Goal: Task Accomplishment & Management: Manage account settings

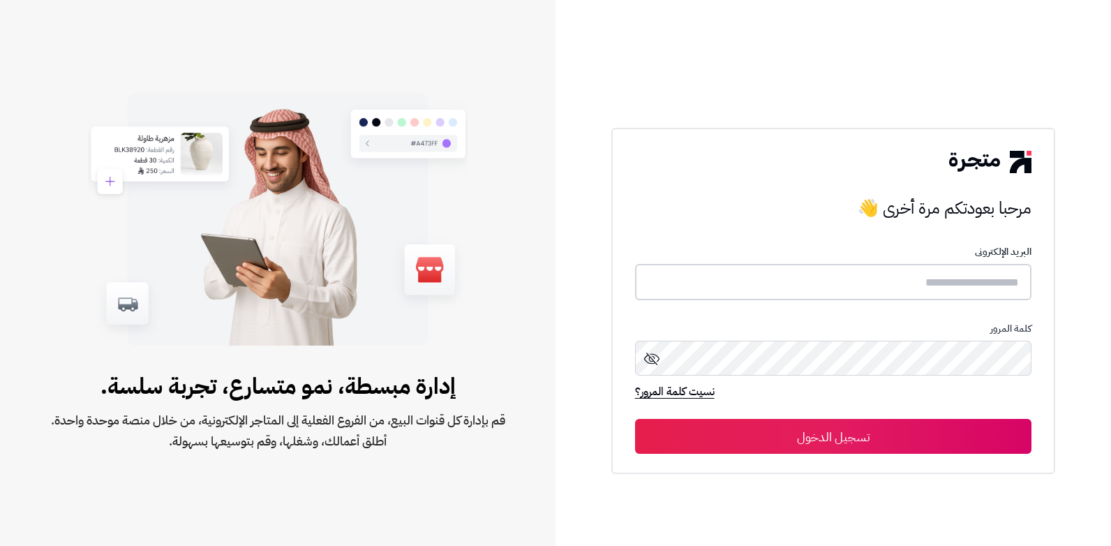
click at [897, 283] on input "text" at bounding box center [833, 282] width 397 height 37
type input "******"
click at [635, 419] on button "تسجيل الدخول" at bounding box center [833, 436] width 397 height 35
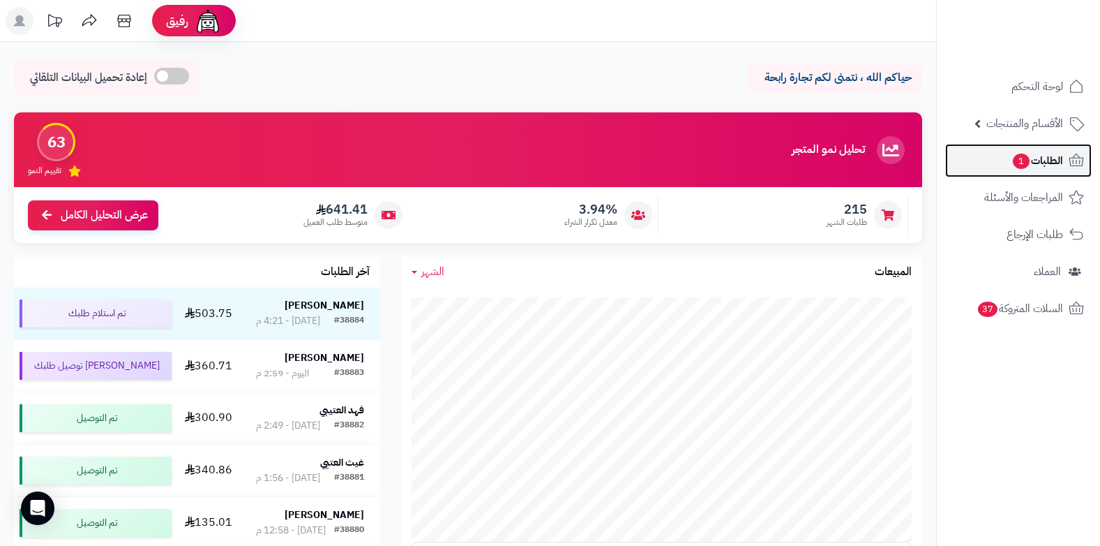
click at [1031, 155] on span "الطلبات 1" at bounding box center [1038, 161] width 52 height 20
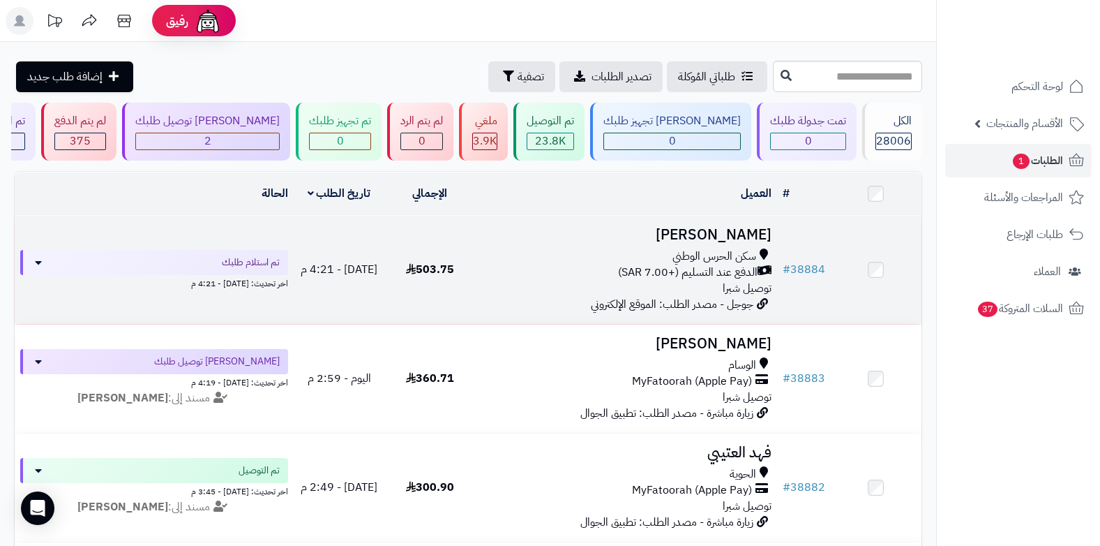
click at [691, 271] on span "الدفع عند التسليم (+7.00 SAR)" at bounding box center [688, 272] width 140 height 16
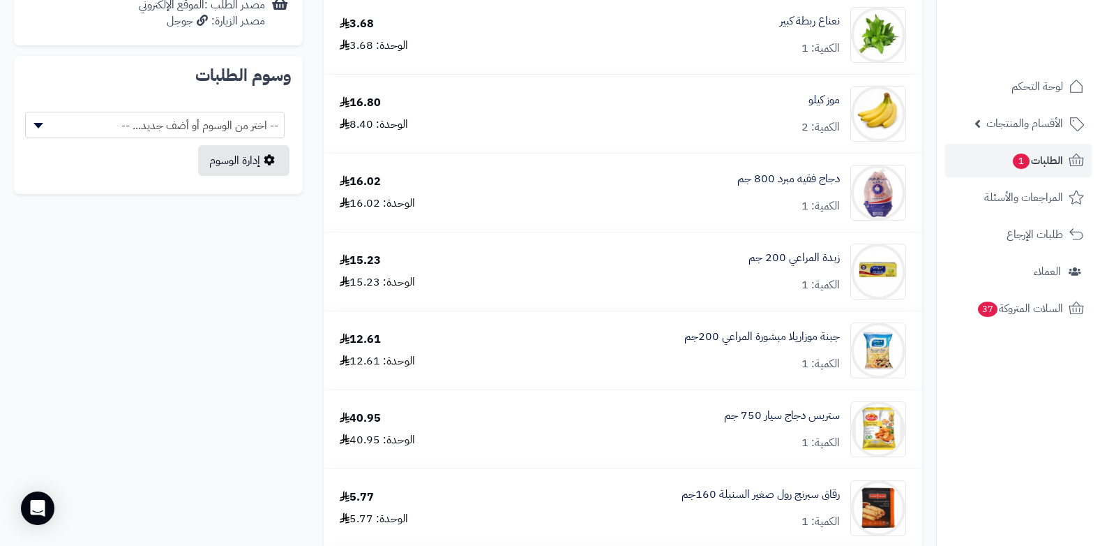
scroll to position [907, 0]
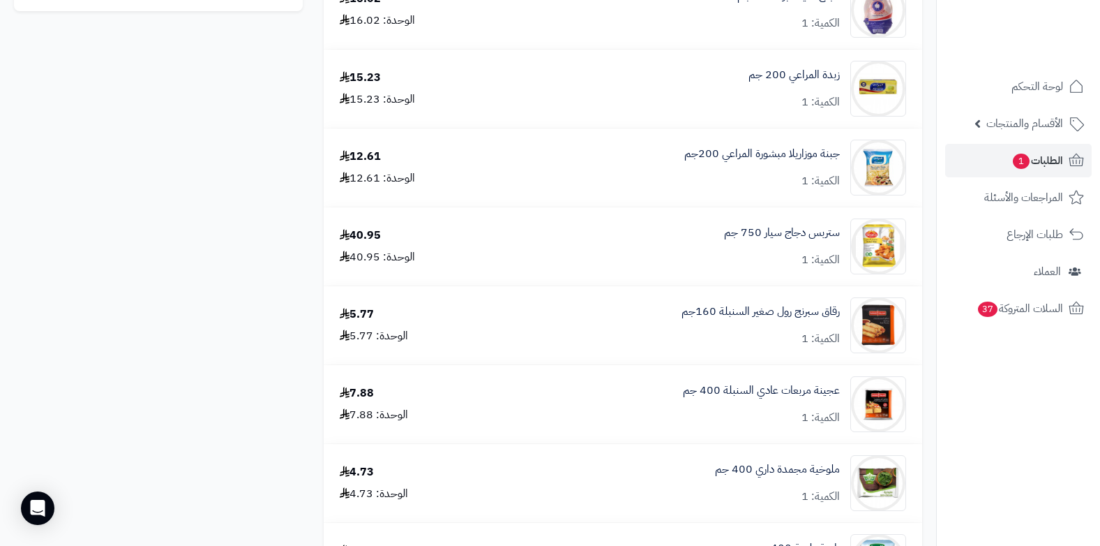
click at [1037, 459] on nav "لوحة التحكم الأقسام والمنتجات المنتجات الأقسام الماركات مواصفات المنتجات مواصفا…" at bounding box center [1018, 290] width 164 height 546
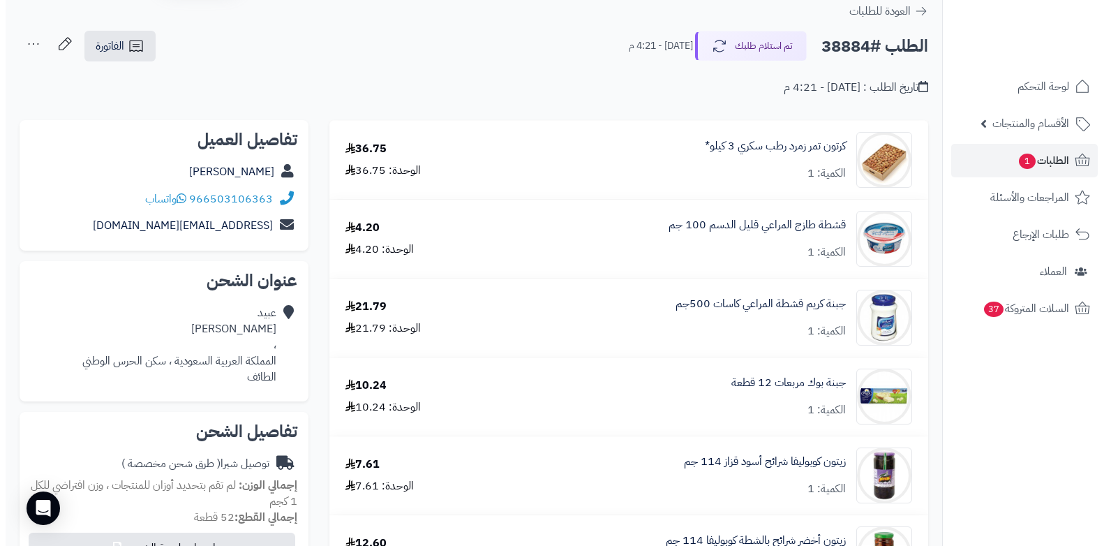
scroll to position [0, 0]
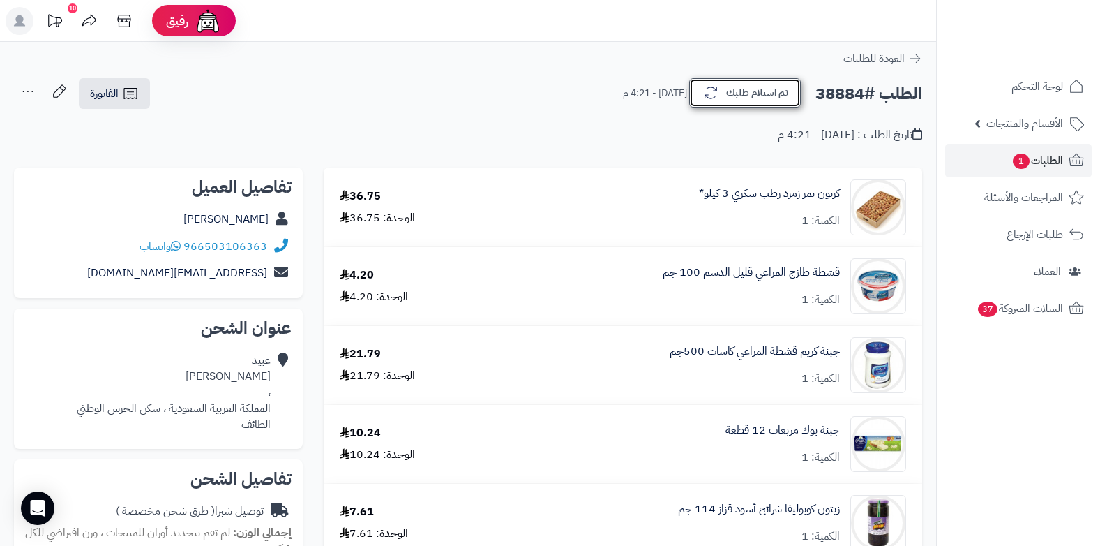
click at [774, 93] on button "تم استلام طلبك" at bounding box center [745, 92] width 112 height 29
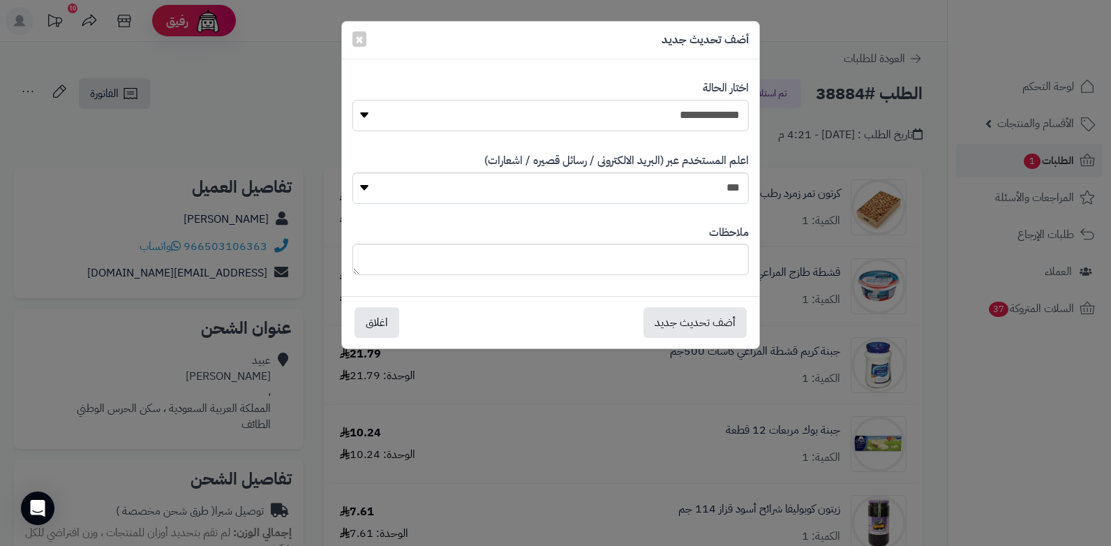
click at [719, 116] on select "**********" at bounding box center [550, 115] width 396 height 31
select select "*"
click at [352, 100] on select "**********" at bounding box center [550, 115] width 396 height 31
click at [662, 257] on textarea at bounding box center [550, 258] width 396 height 31
type textarea "*"
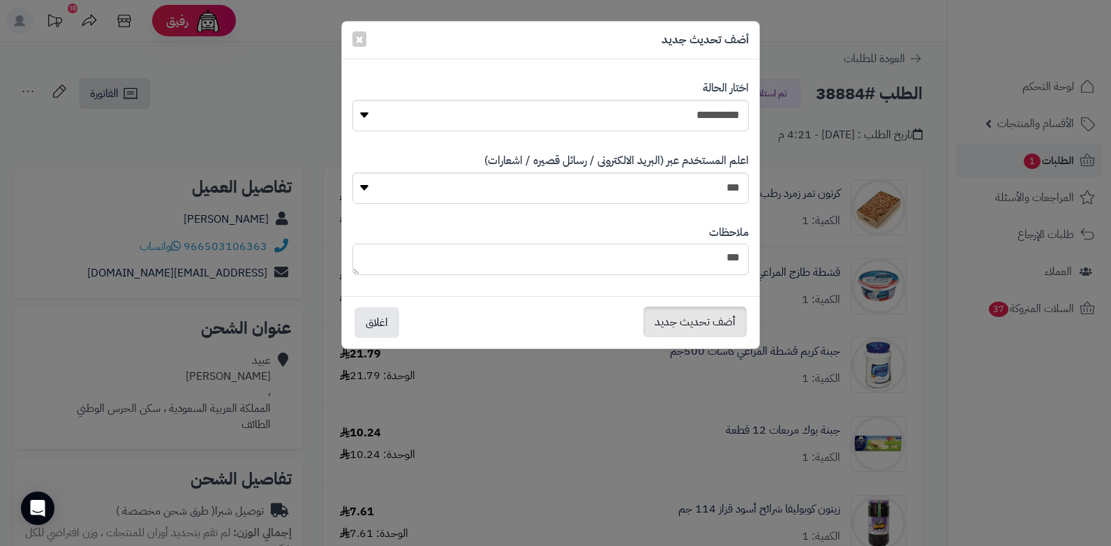
type textarea "***"
click at [670, 323] on button "أضف تحديث جديد" at bounding box center [694, 321] width 103 height 31
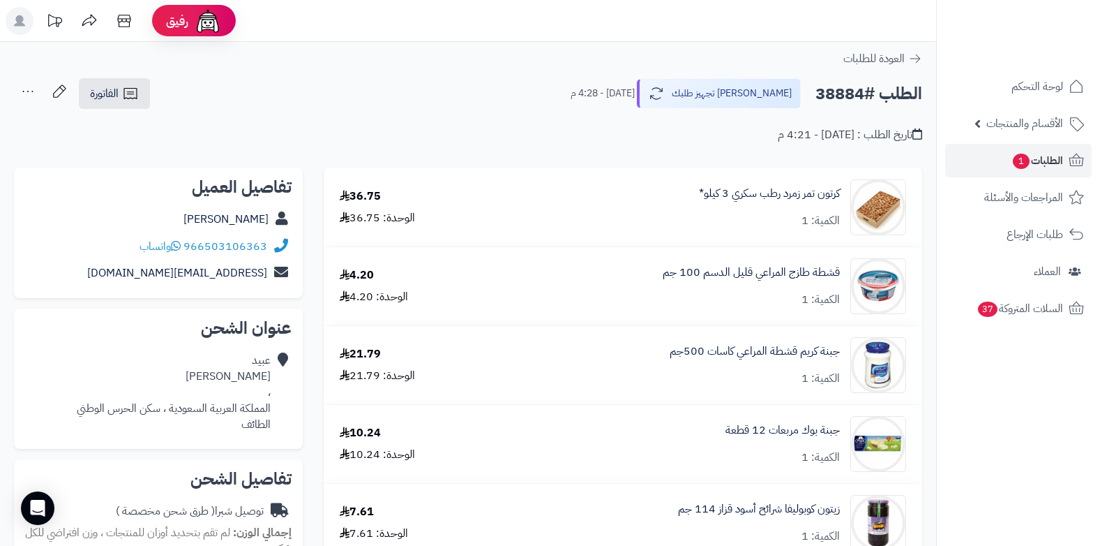
click at [30, 94] on icon at bounding box center [28, 91] width 28 height 28
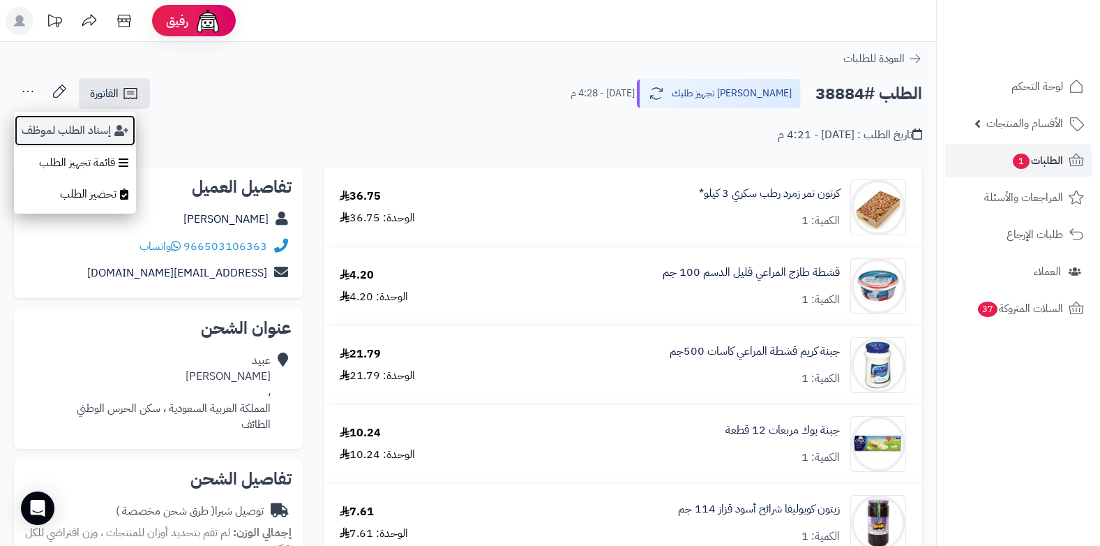
click at [82, 140] on button "إسناد الطلب لموظف" at bounding box center [75, 130] width 122 height 32
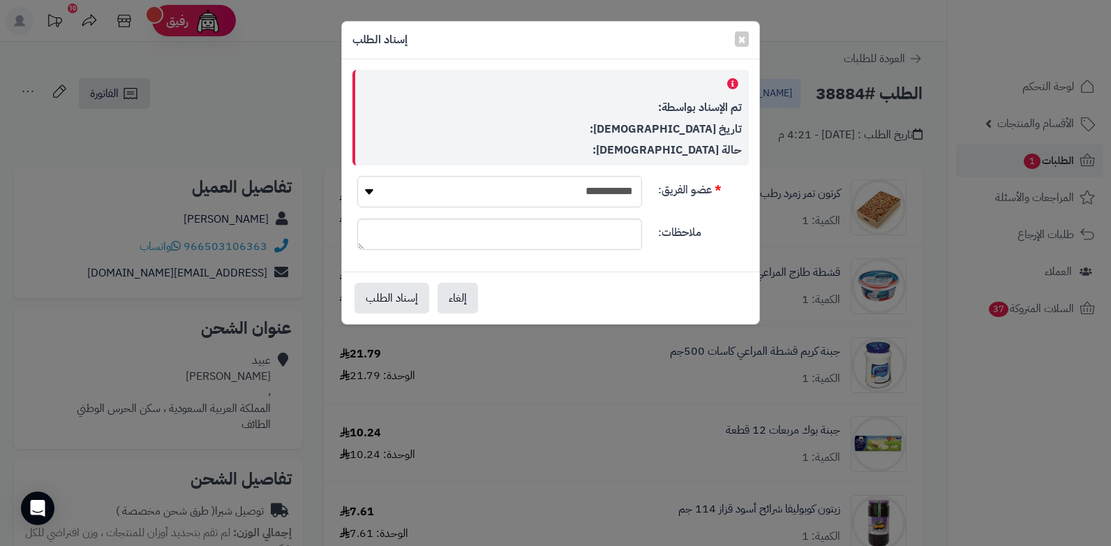
click at [555, 191] on select "**********" at bounding box center [499, 191] width 285 height 31
select select "**"
click at [357, 176] on select "**********" at bounding box center [499, 191] width 285 height 31
click at [405, 303] on button "إسناد الطلب" at bounding box center [391, 297] width 75 height 31
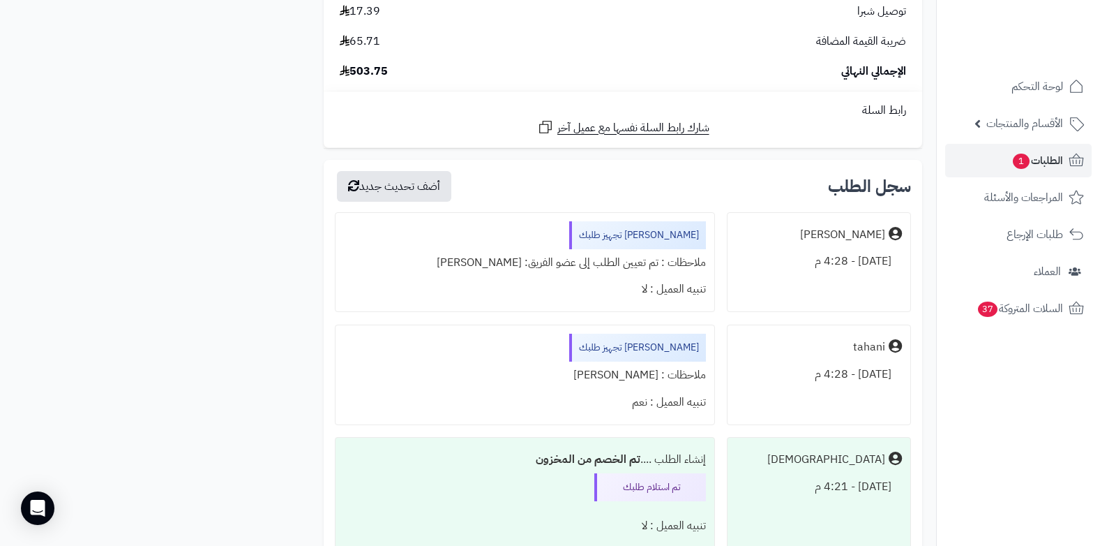
scroll to position [3837, 0]
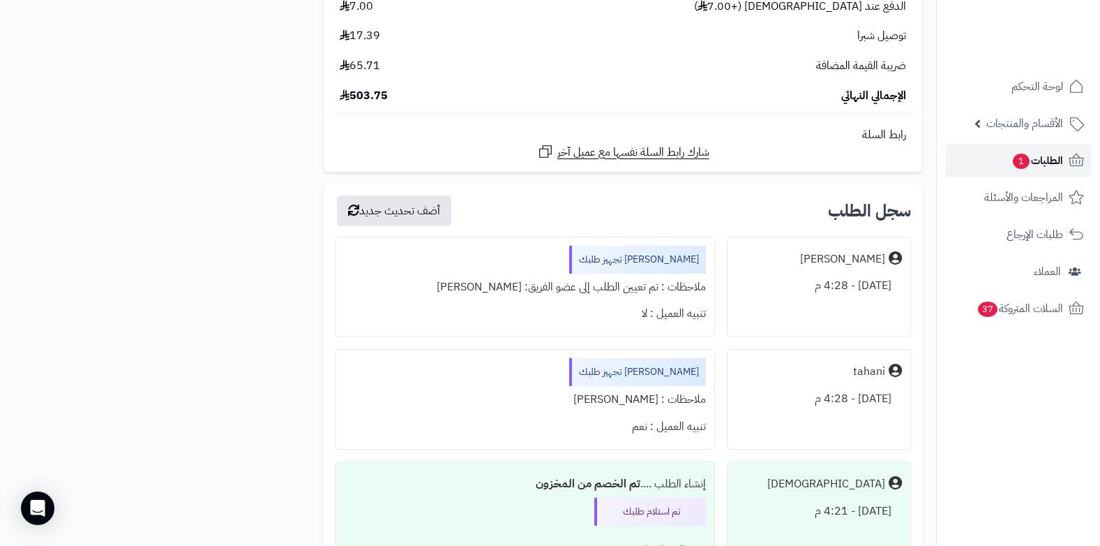
click at [1060, 158] on span "الطلبات 1" at bounding box center [1038, 161] width 52 height 20
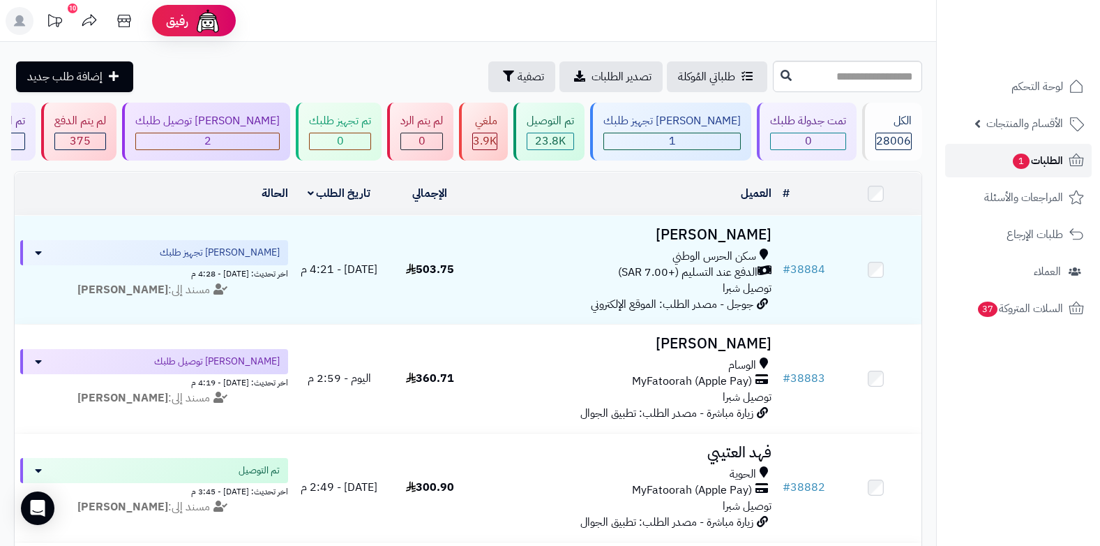
click at [1053, 158] on span "الطلبات 1" at bounding box center [1038, 161] width 52 height 20
click at [1032, 166] on span "الطلبات 1" at bounding box center [1038, 161] width 52 height 20
click at [1040, 159] on span "الطلبات 1" at bounding box center [1038, 161] width 52 height 20
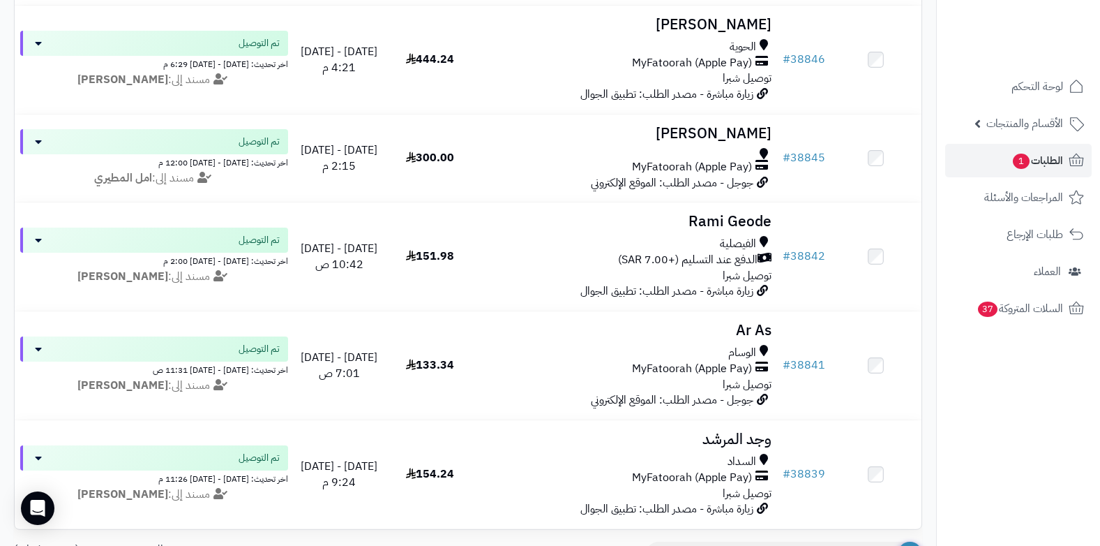
scroll to position [3074, 0]
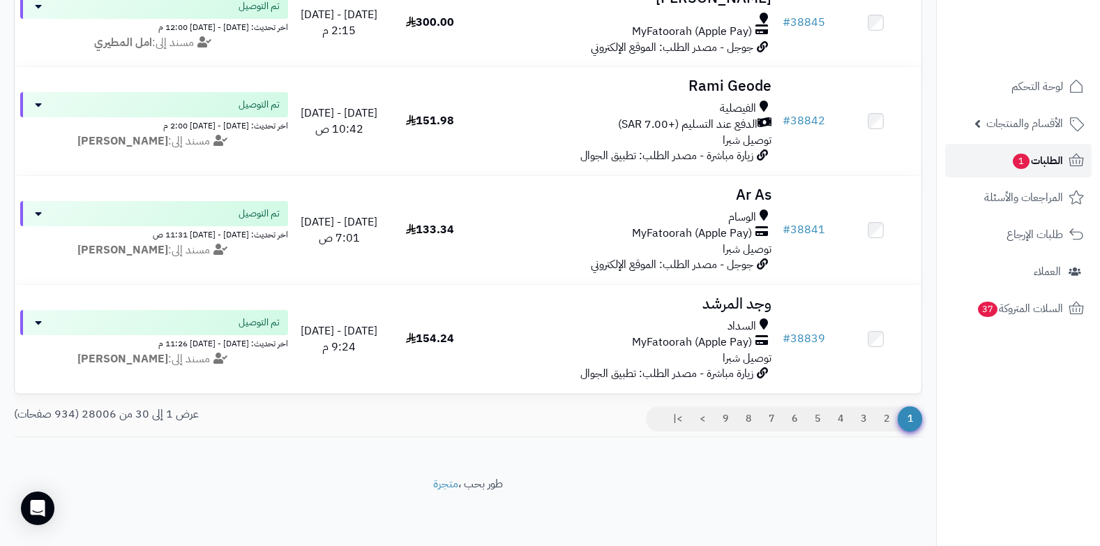
click at [1047, 158] on span "الطلبات 1" at bounding box center [1038, 161] width 52 height 20
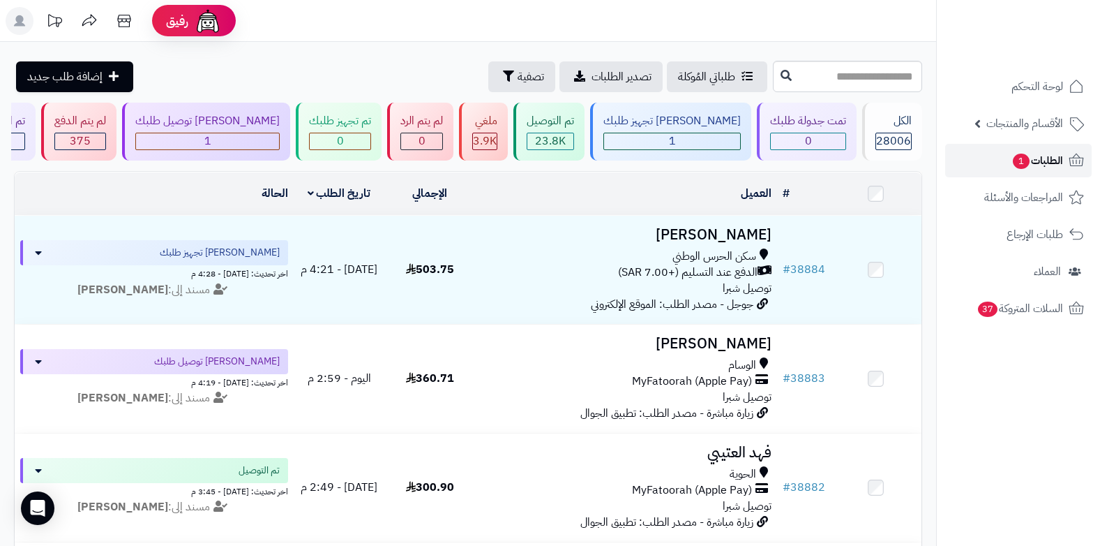
click at [1047, 152] on span "الطلبات 1" at bounding box center [1038, 161] width 52 height 20
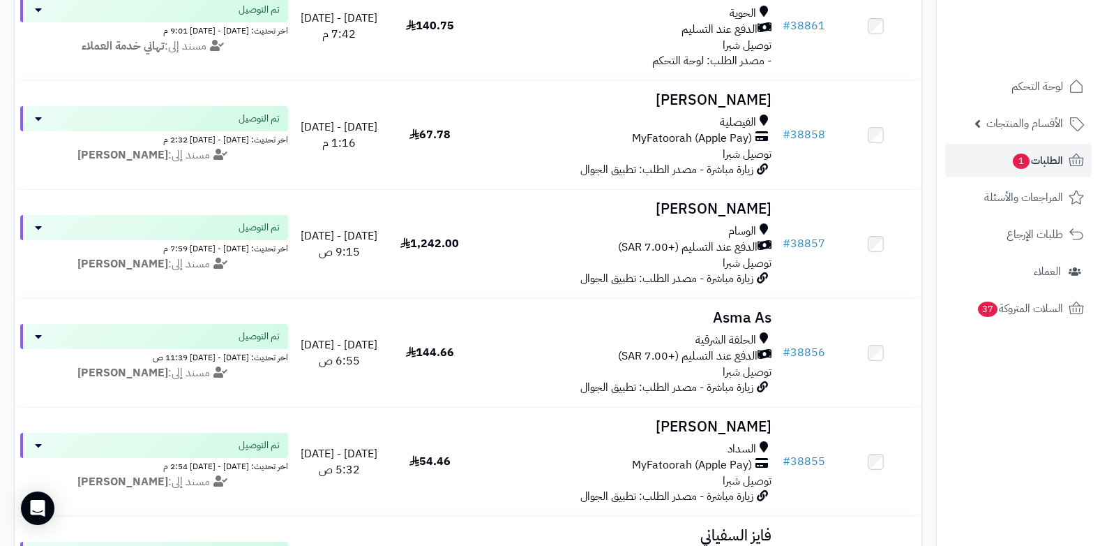
scroll to position [2511, 0]
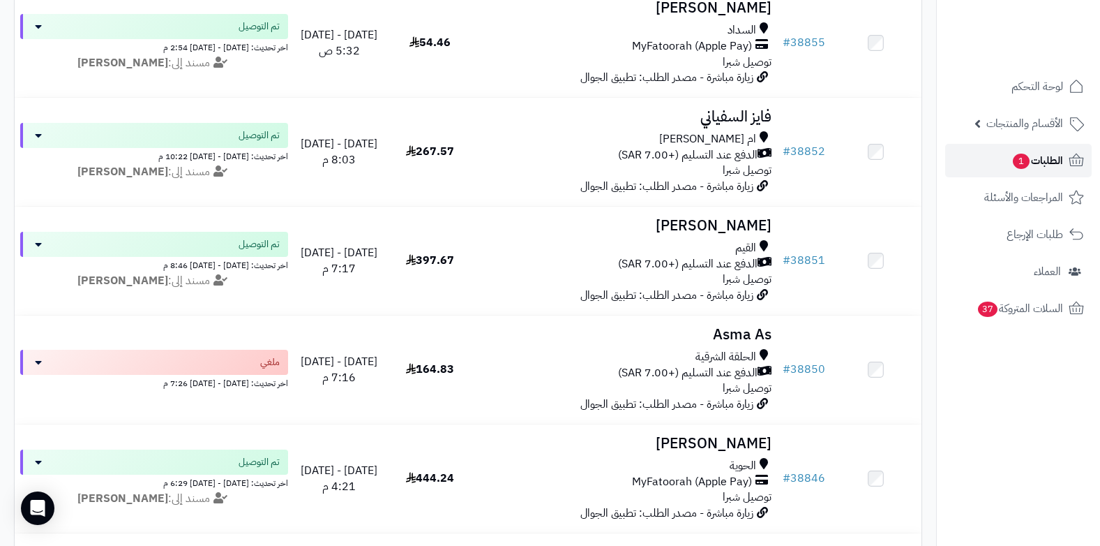
click at [1028, 170] on span "الطلبات 1" at bounding box center [1038, 161] width 52 height 20
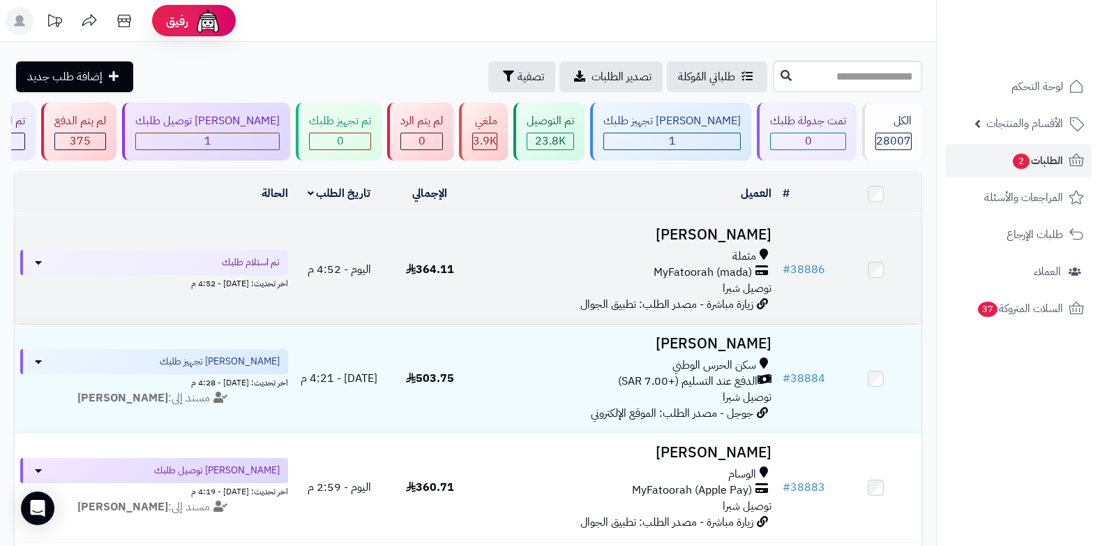
click at [712, 261] on div "مثملة" at bounding box center [626, 256] width 291 height 16
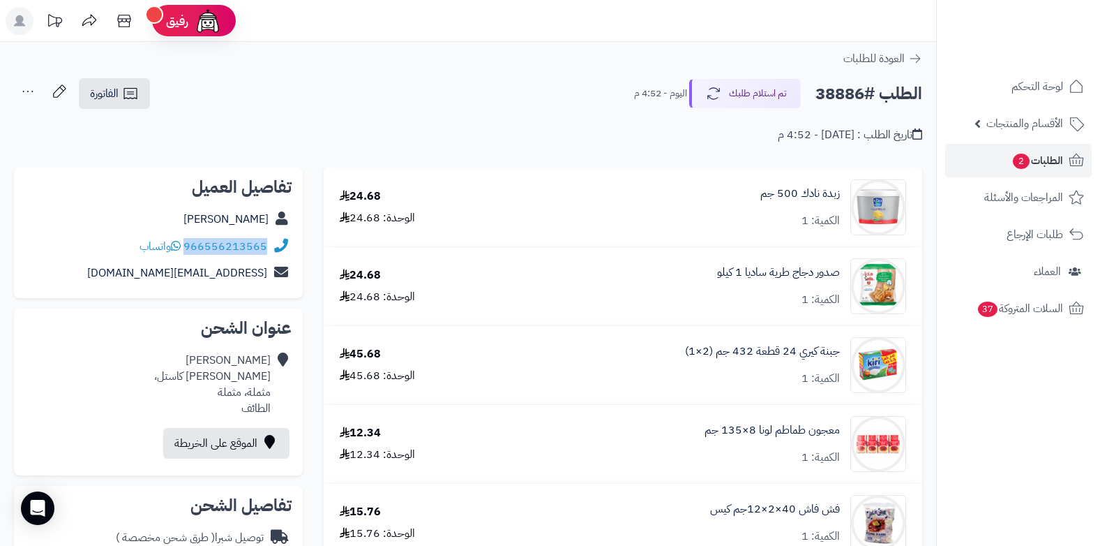
drag, startPoint x: 186, startPoint y: 243, endPoint x: 273, endPoint y: 250, distance: 87.5
click at [273, 250] on div "966556213565 واتساب" at bounding box center [158, 246] width 266 height 27
copy div "966556213565"
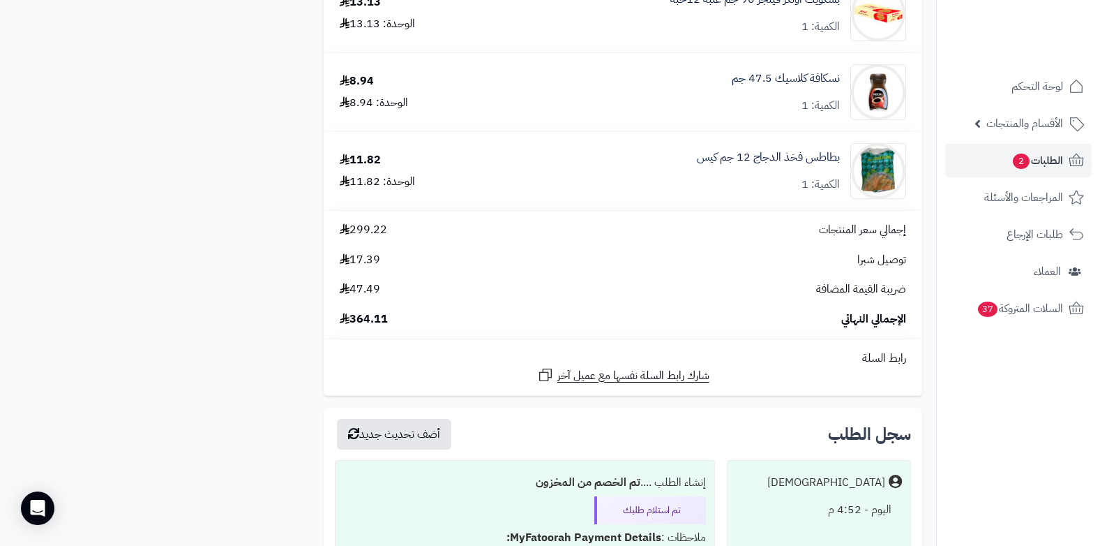
scroll to position [1953, 0]
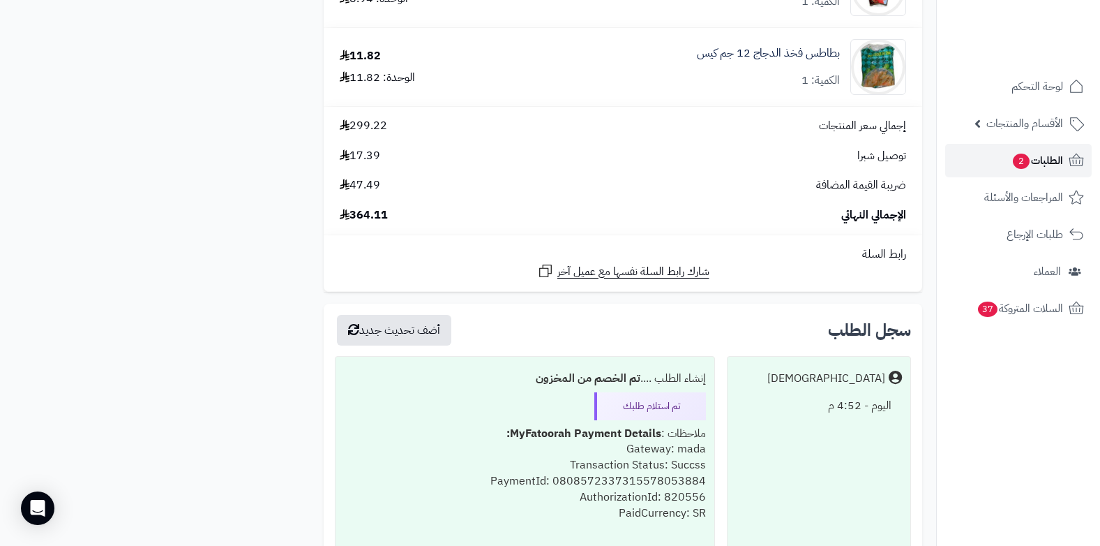
click at [1053, 160] on span "الطلبات 2" at bounding box center [1038, 161] width 52 height 20
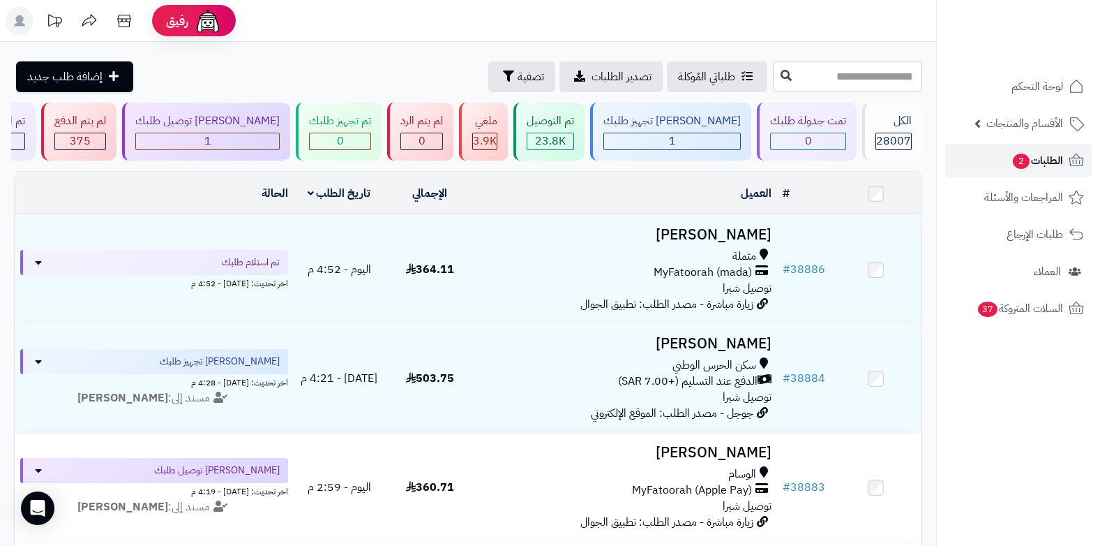
click at [1026, 162] on span "2" at bounding box center [1021, 161] width 18 height 17
click at [1023, 158] on span "2" at bounding box center [1021, 161] width 17 height 16
click at [1012, 162] on span "الطلبات 2" at bounding box center [1038, 161] width 52 height 20
click at [1044, 159] on span "الطلبات 2" at bounding box center [1038, 161] width 52 height 20
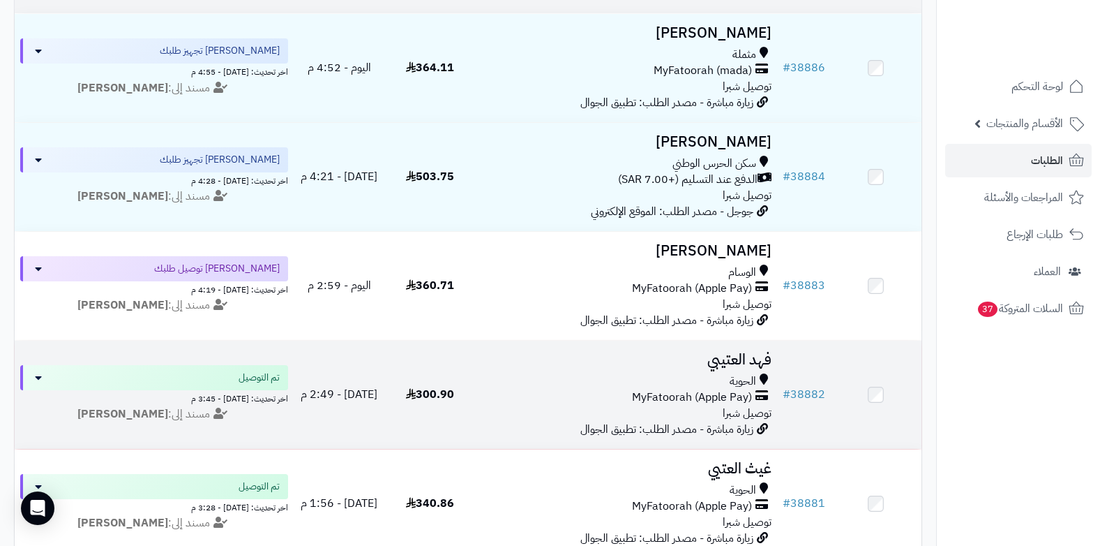
scroll to position [209, 0]
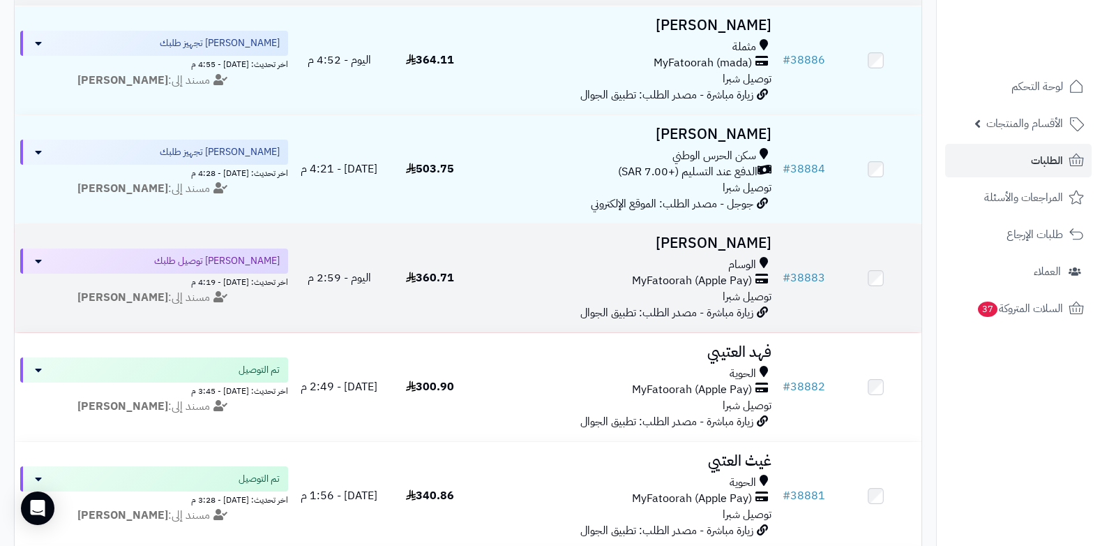
click at [690, 266] on div "الوسام" at bounding box center [626, 265] width 291 height 16
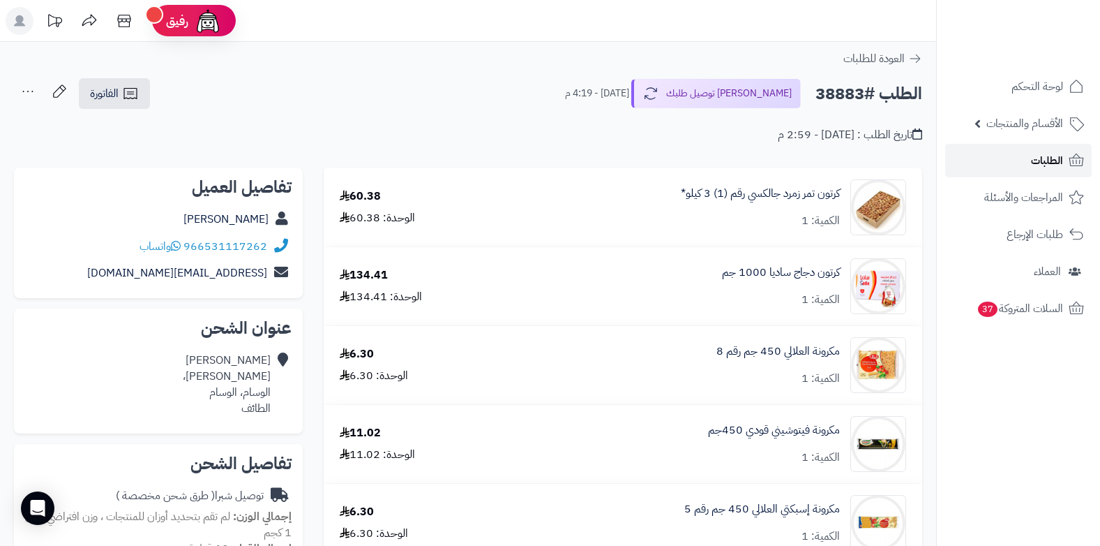
click at [1054, 155] on span "الطلبات" at bounding box center [1047, 161] width 32 height 20
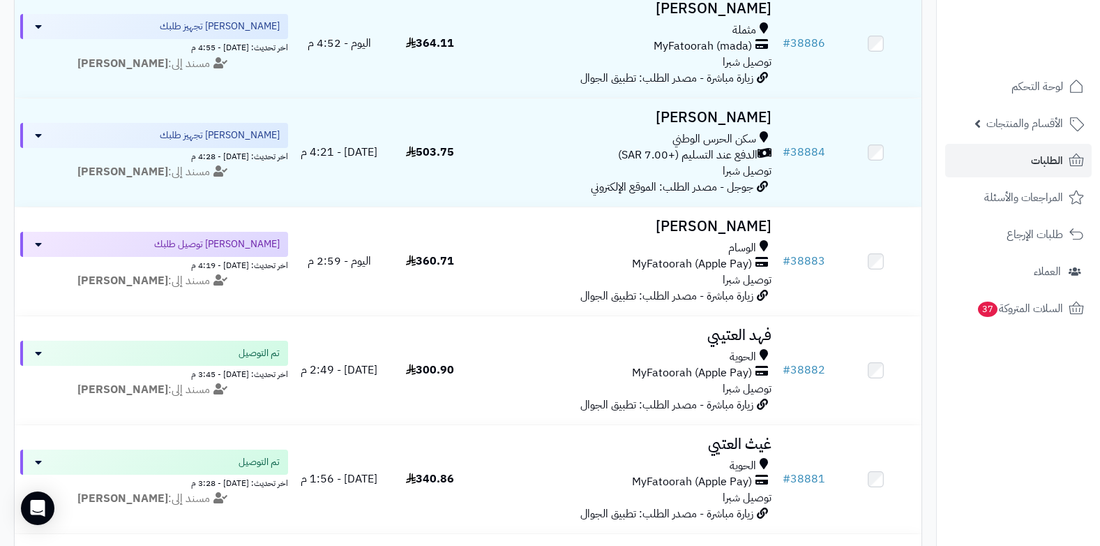
scroll to position [70, 0]
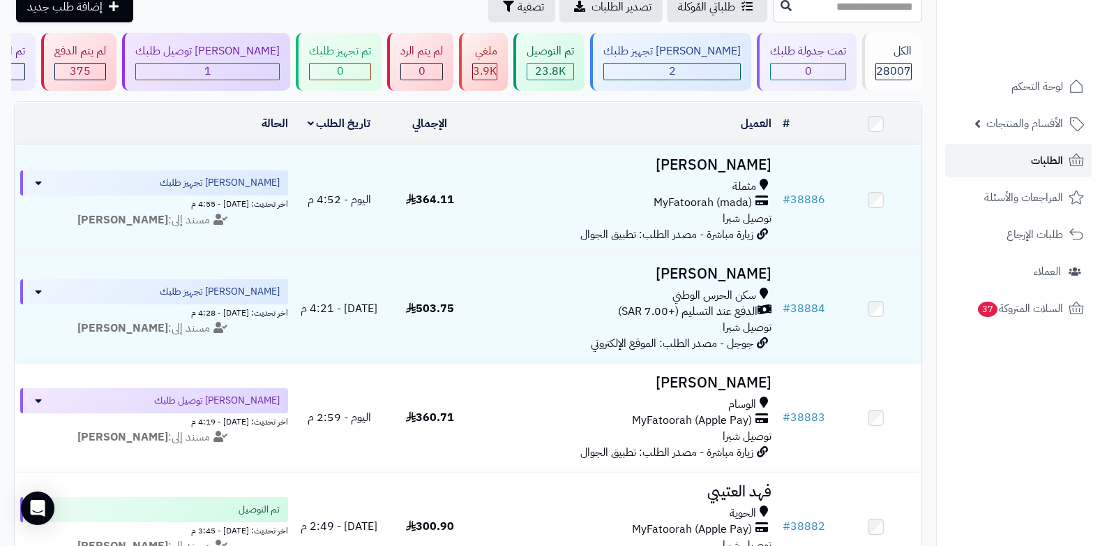
click at [1062, 150] on link "الطلبات" at bounding box center [1018, 160] width 146 height 33
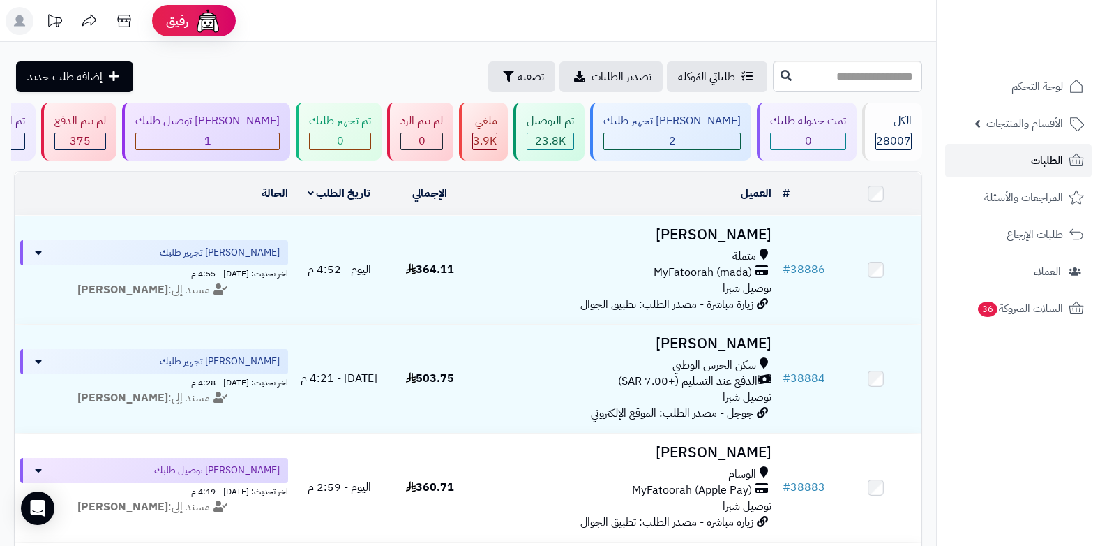
click at [1060, 167] on span "الطلبات" at bounding box center [1047, 161] width 32 height 20
click at [1049, 167] on span "الطلبات" at bounding box center [1047, 161] width 32 height 20
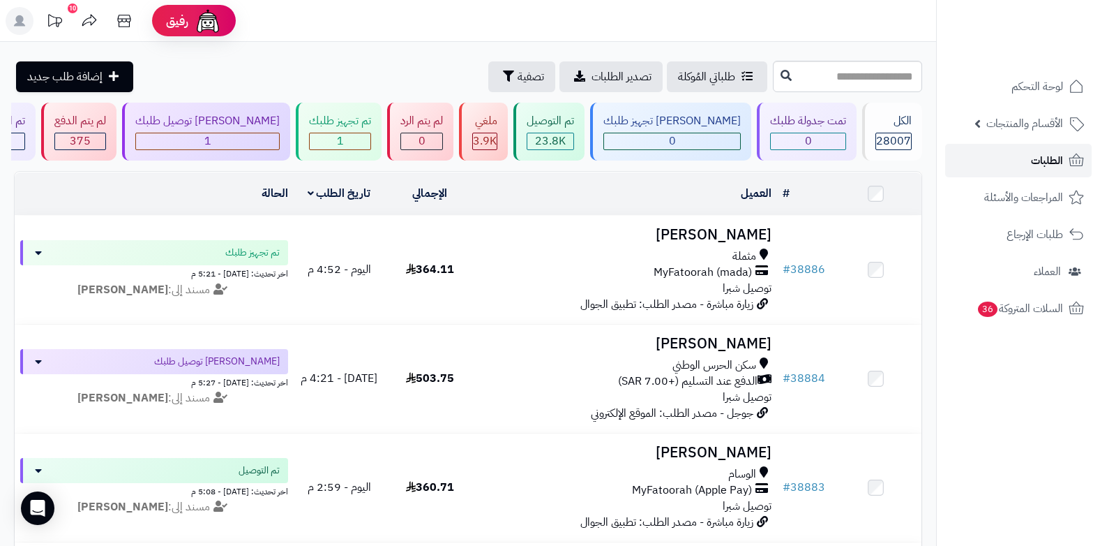
click at [1060, 170] on span "الطلبات" at bounding box center [1047, 161] width 32 height 20
click at [1055, 158] on span "الطلبات" at bounding box center [1047, 161] width 32 height 20
click at [1056, 152] on span "الطلبات" at bounding box center [1047, 161] width 32 height 20
